Goal: Find specific page/section: Find specific page/section

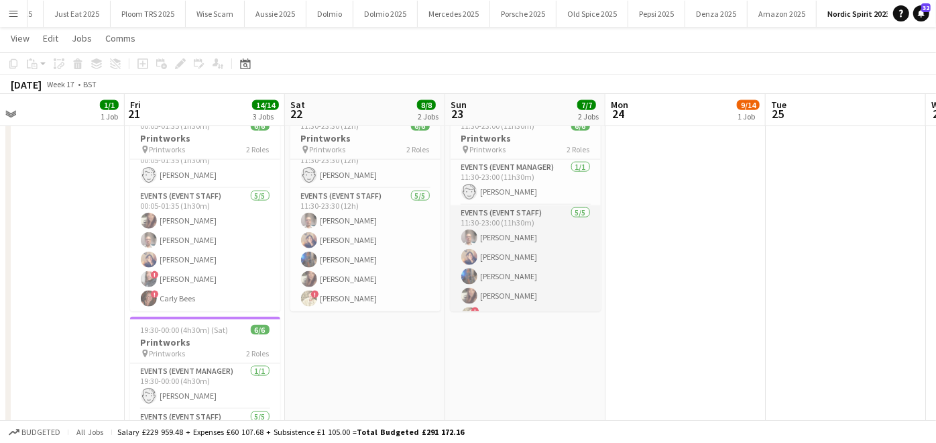
scroll to position [17, 0]
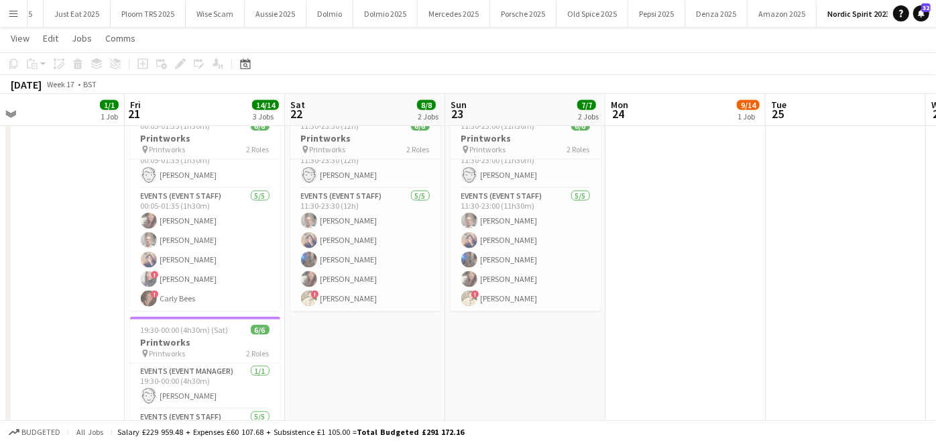
click at [7, 3] on button "Menu" at bounding box center [13, 13] width 27 height 27
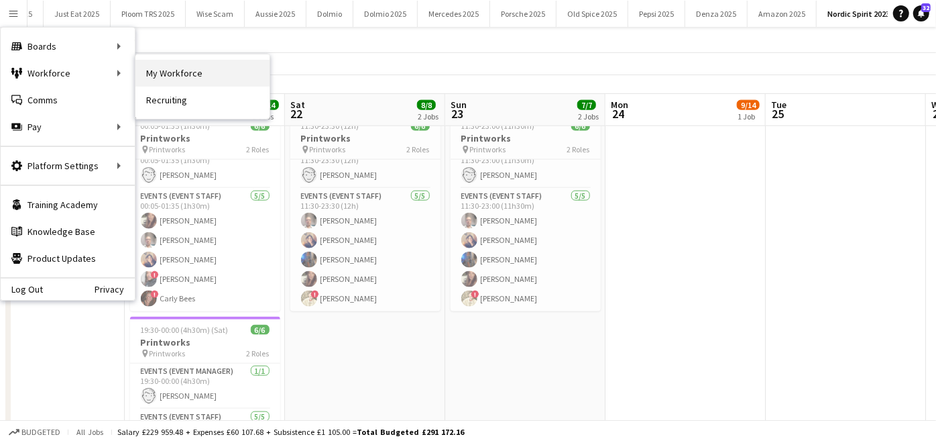
click at [162, 66] on link "My Workforce" at bounding box center [202, 73] width 134 height 27
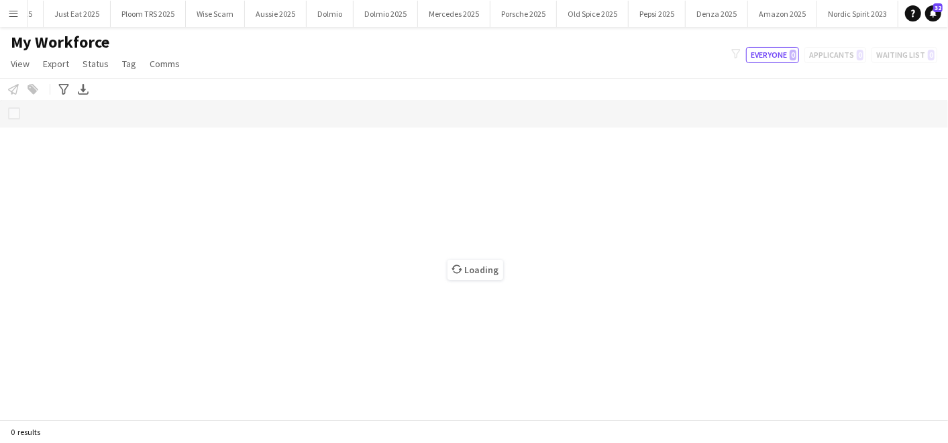
scroll to position [0, 718]
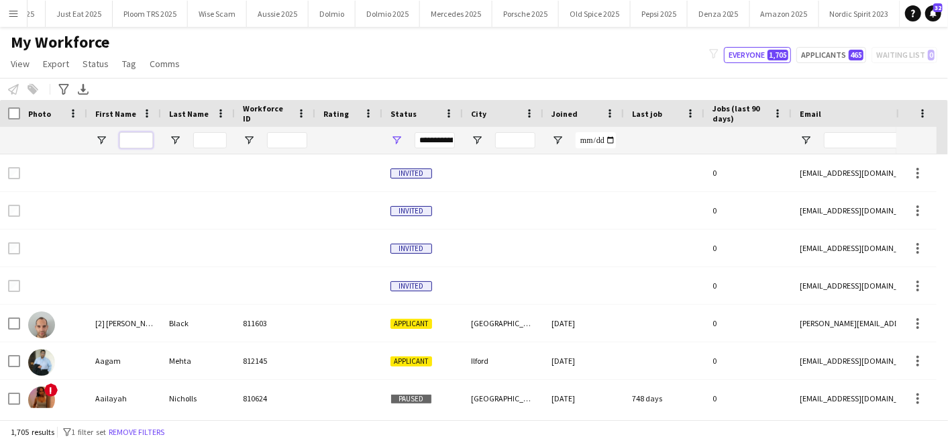
click at [122, 137] on input "First Name Filter Input" at bounding box center [136, 140] width 34 height 16
type input "*"
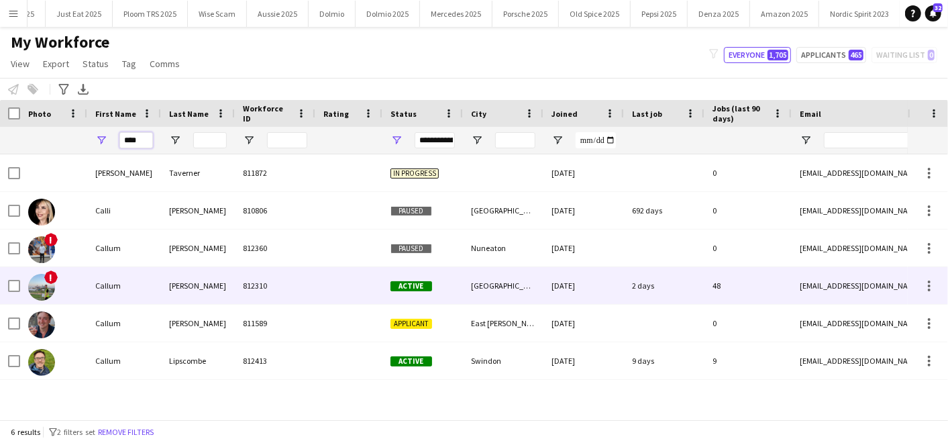
type input "****"
click at [71, 289] on div "!" at bounding box center [53, 285] width 67 height 37
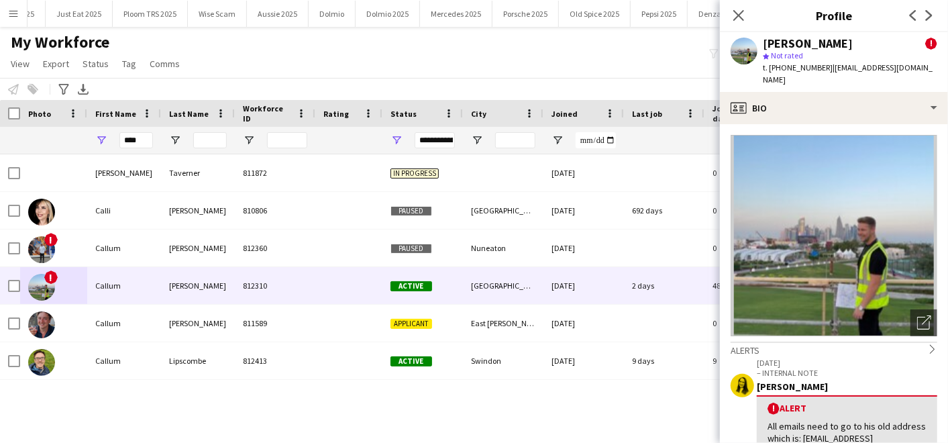
click at [13, 17] on app-icon "Menu" at bounding box center [13, 13] width 11 height 11
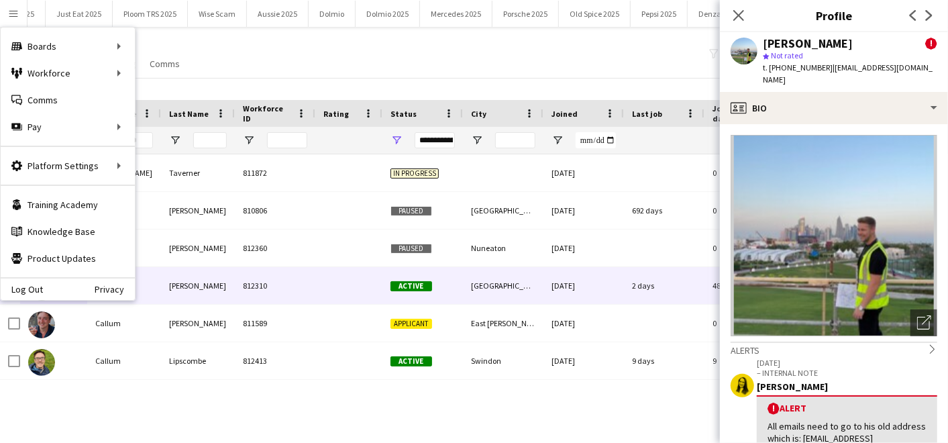
click at [421, 50] on div "My Workforce View Views Default view Compliance Log New view Update view Delete…" at bounding box center [474, 55] width 948 height 46
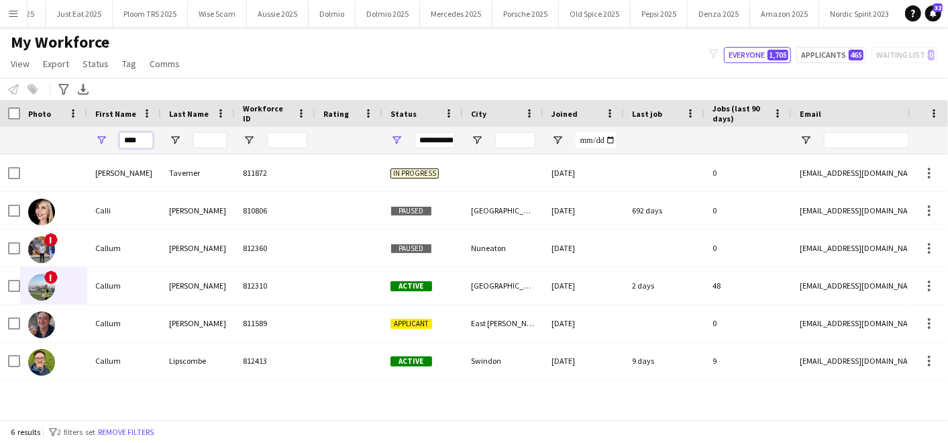
drag, startPoint x: 137, startPoint y: 138, endPoint x: 107, endPoint y: 134, distance: 31.1
click at [107, 134] on div "****" at bounding box center [124, 140] width 74 height 27
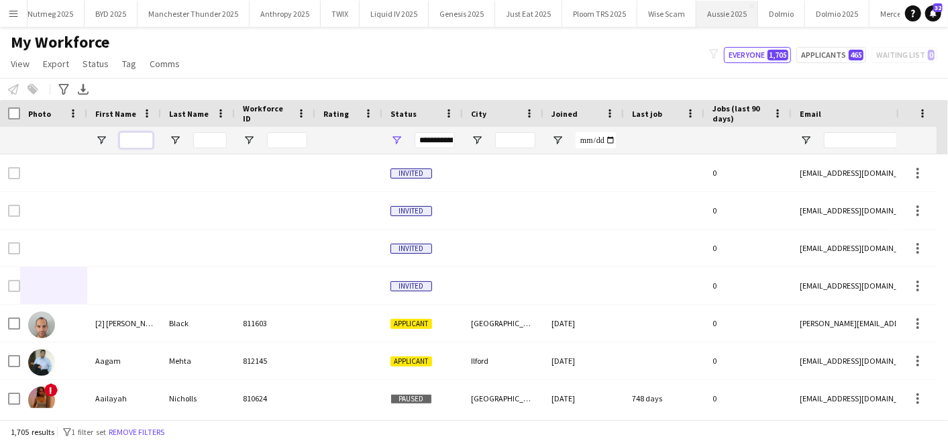
scroll to position [0, 0]
